Goal: Task Accomplishment & Management: Manage account settings

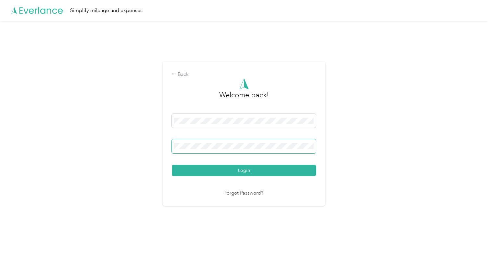
click at [245, 170] on button "Login" at bounding box center [244, 170] width 144 height 11
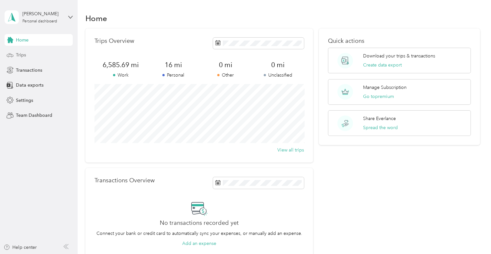
click at [15, 57] on div "Trips" at bounding box center [39, 55] width 68 height 12
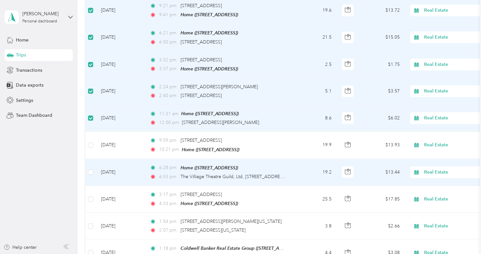
scroll to position [115, 0]
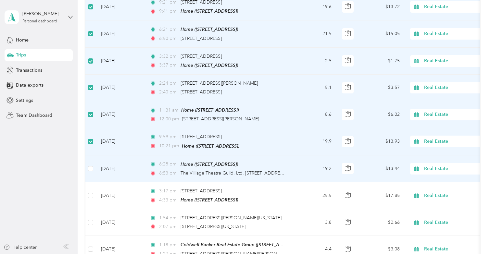
click at [90, 171] on td at bounding box center [90, 168] width 10 height 27
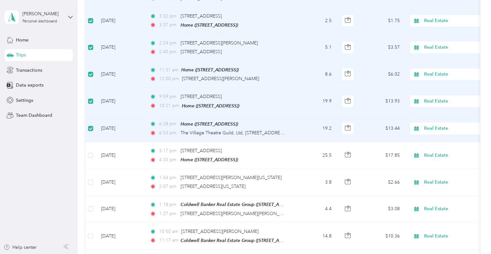
scroll to position [0, 0]
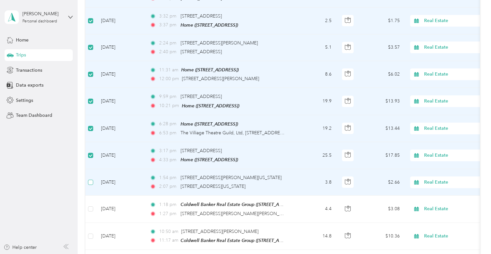
click at [91, 181] on span at bounding box center [90, 182] width 5 height 5
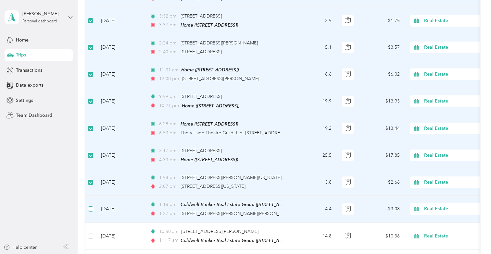
click at [91, 205] on label at bounding box center [90, 208] width 5 height 7
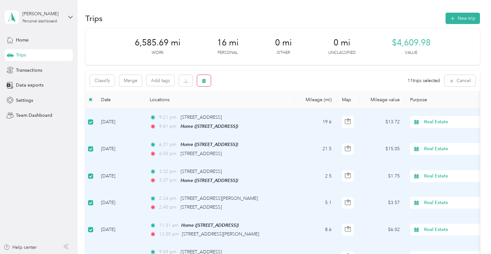
click at [207, 77] on button "button" at bounding box center [204, 80] width 14 height 11
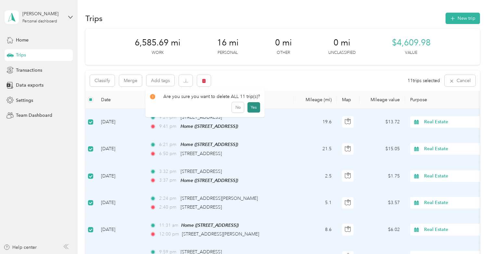
click at [250, 106] on button "Yes" at bounding box center [253, 107] width 13 height 10
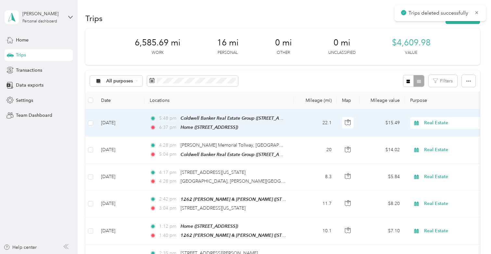
click at [282, 130] on div "6:37 pm Home ([STREET_ADDRESS])" at bounding box center [218, 127] width 136 height 7
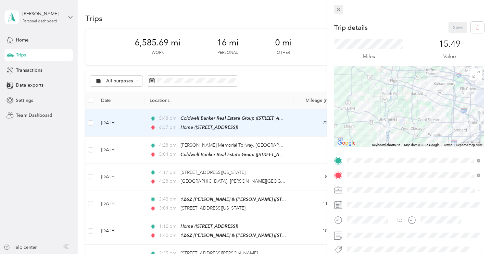
click at [337, 8] on icon at bounding box center [339, 10] width 6 height 6
